Goal: Transaction & Acquisition: Purchase product/service

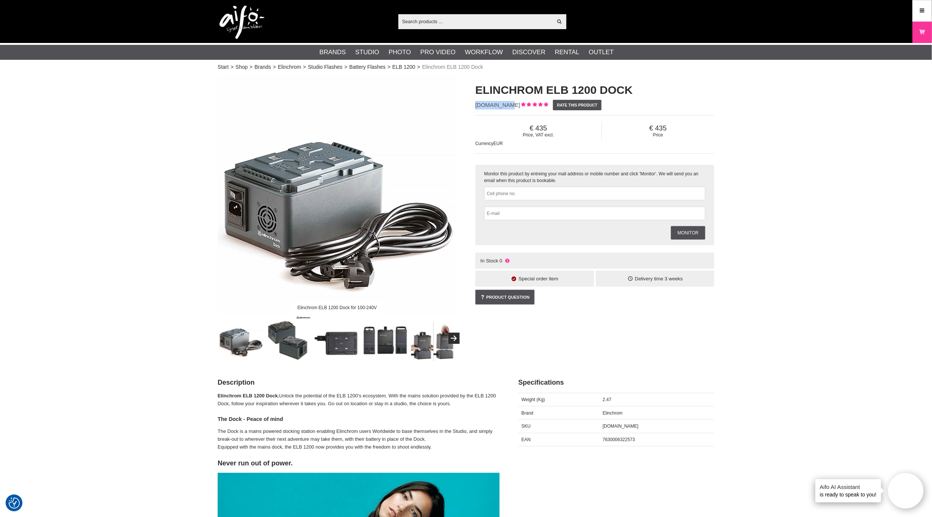
drag, startPoint x: 507, startPoint y: 106, endPoint x: 471, endPoint y: 106, distance: 35.9
click at [471, 106] on div "Elinchrom ELB 1200 Dock EL-19274.EU Rate this product Price, VAT excl. 435 Pric…" at bounding box center [595, 193] width 258 height 237
copy span "[DOMAIN_NAME]"
